Goal: Information Seeking & Learning: Learn about a topic

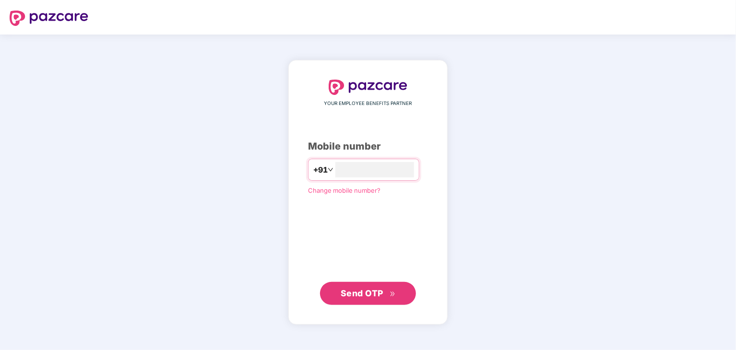
type input "**********"
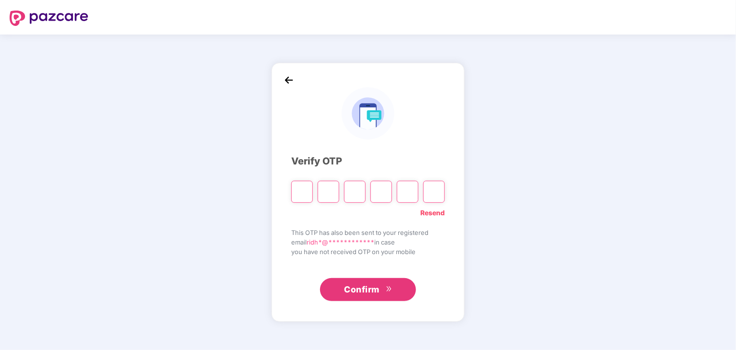
type input "*"
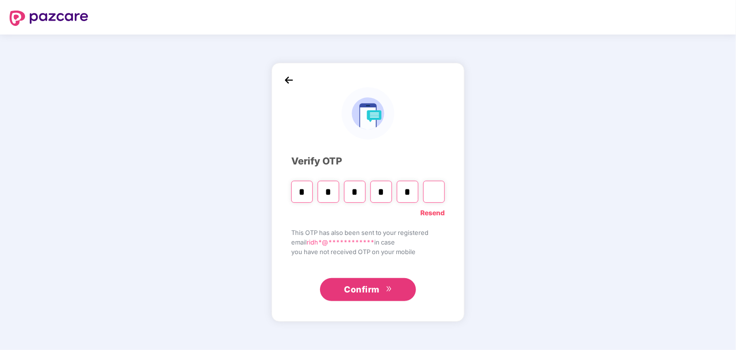
type input "*"
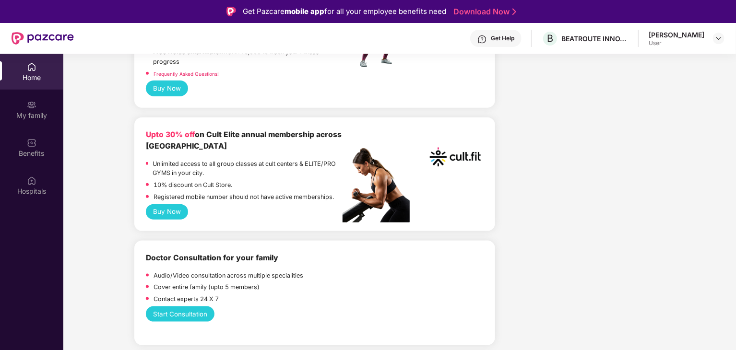
scroll to position [516, 0]
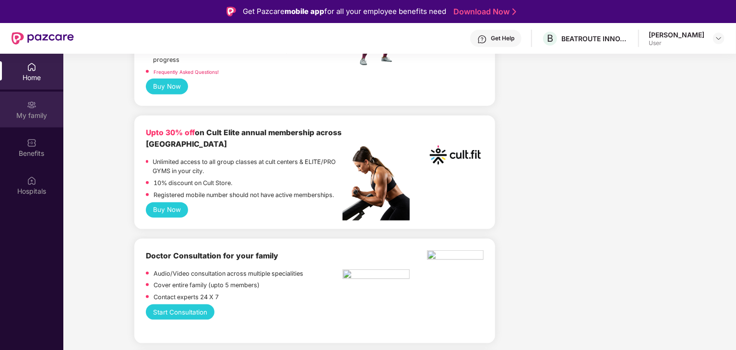
click at [27, 105] on img at bounding box center [32, 105] width 10 height 10
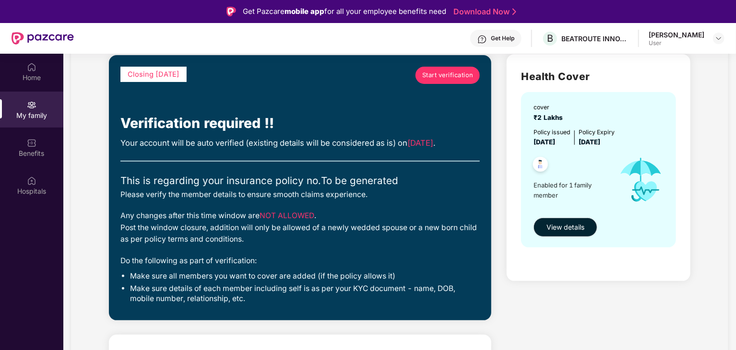
scroll to position [67, 0]
click at [13, 149] on div "Benefits" at bounding box center [31, 154] width 63 height 10
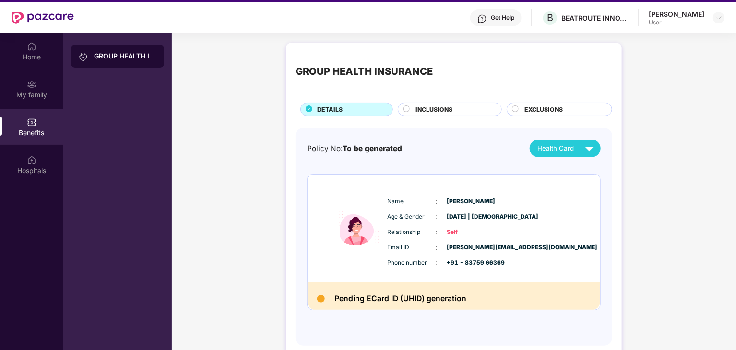
scroll to position [17, 0]
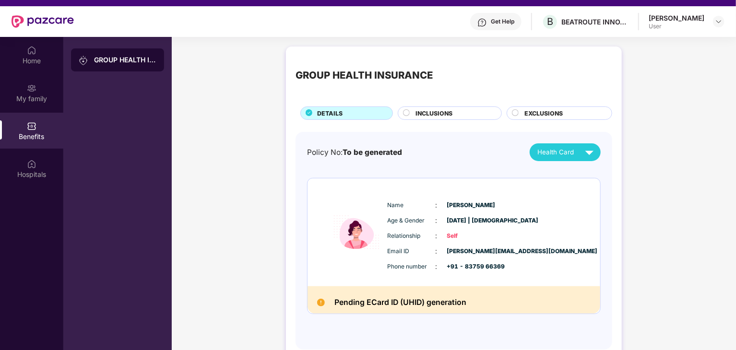
click at [442, 112] on span "INCLUSIONS" at bounding box center [433, 113] width 37 height 9
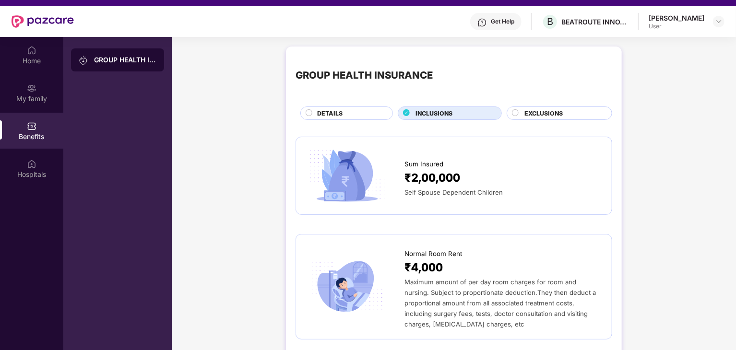
click at [544, 111] on span "EXCLUSIONS" at bounding box center [543, 113] width 38 height 9
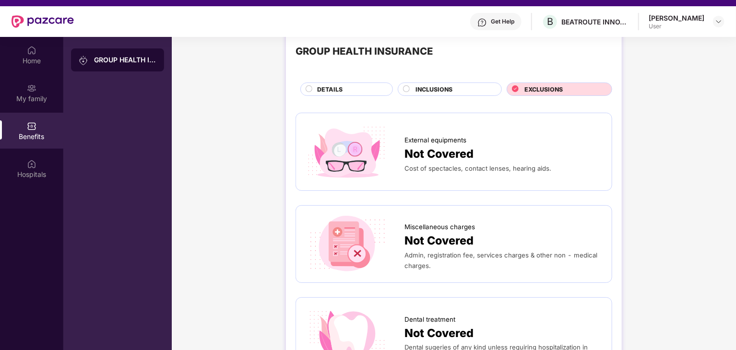
scroll to position [0, 0]
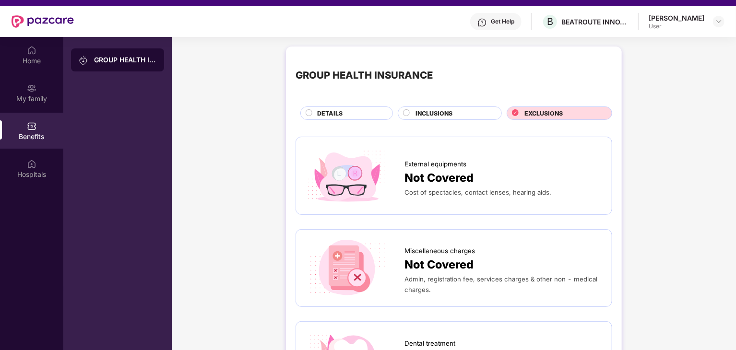
click at [432, 109] on span "INCLUSIONS" at bounding box center [433, 113] width 37 height 9
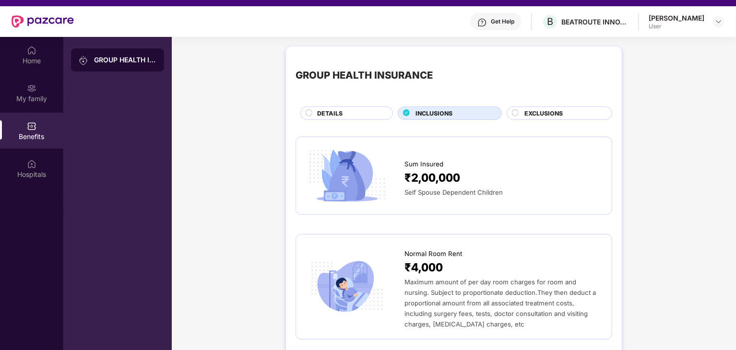
click at [338, 114] on span "DETAILS" at bounding box center [329, 113] width 25 height 9
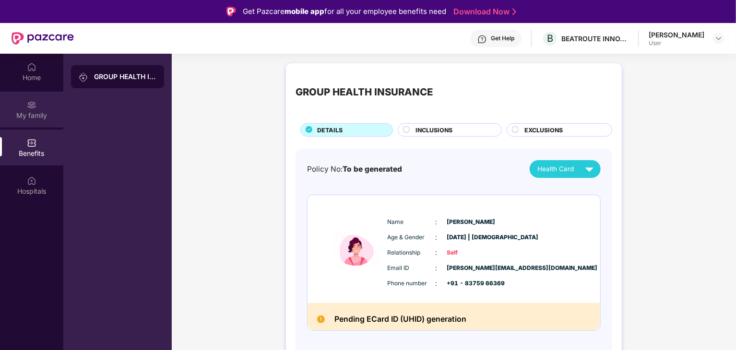
click at [29, 118] on div "My family" at bounding box center [31, 116] width 63 height 10
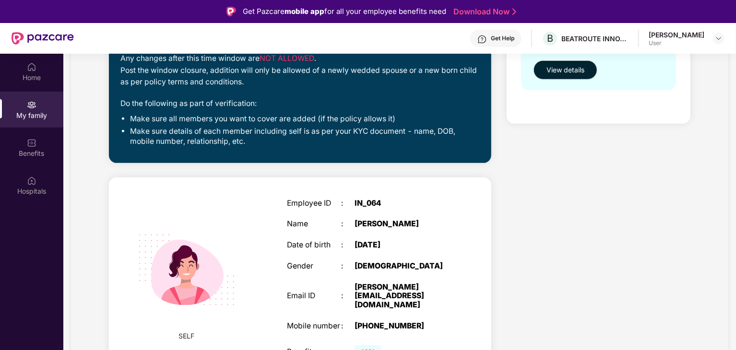
scroll to position [54, 0]
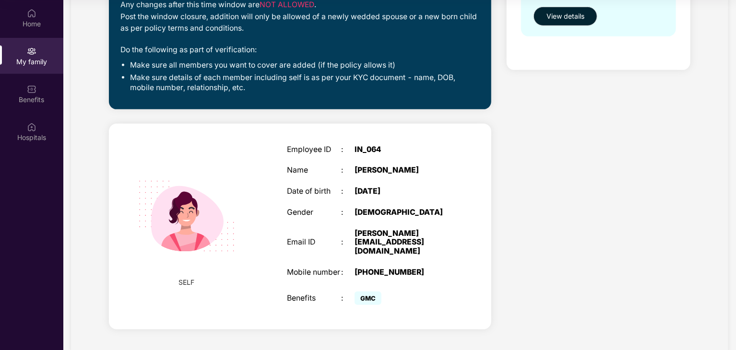
click at [367, 292] on span "GMC" at bounding box center [368, 298] width 27 height 13
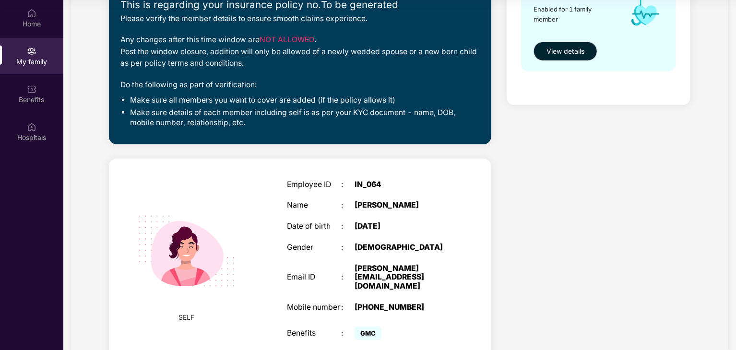
scroll to position [0, 0]
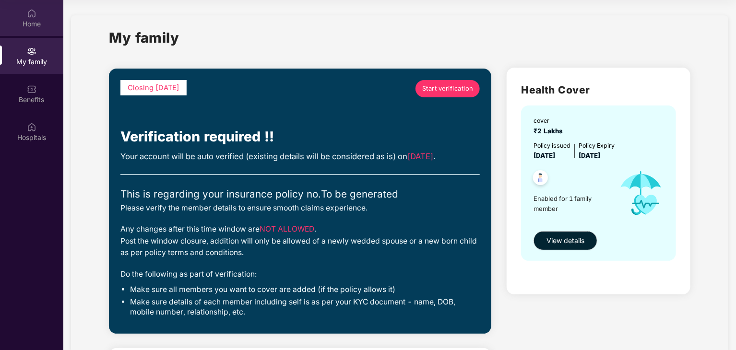
click at [29, 8] on div at bounding box center [32, 13] width 10 height 10
